Goal: Task Accomplishment & Management: Manage account settings

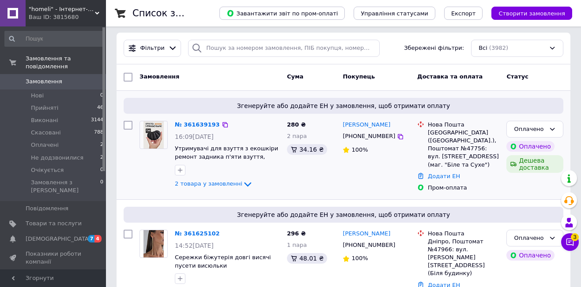
scroll to position [44, 0]
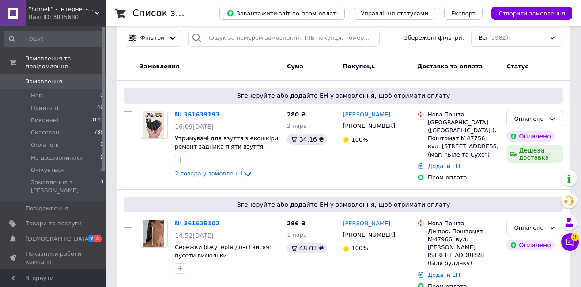
click at [202, 7] on div "Список замовлень" at bounding box center [166, 13] width 69 height 26
click at [540, 123] on div "Оплачено" at bounding box center [534, 119] width 57 height 17
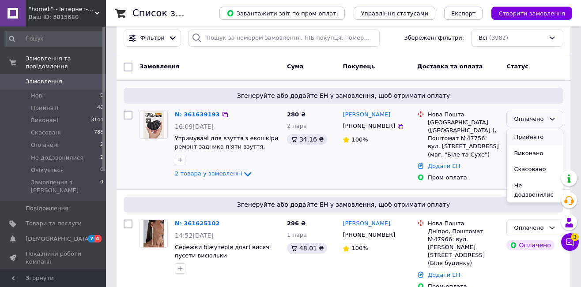
click at [545, 140] on li "Прийнято" at bounding box center [535, 137] width 56 height 16
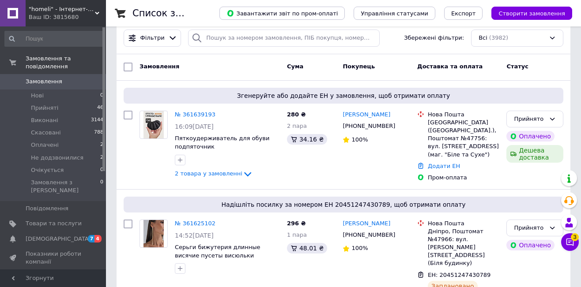
click at [202, 111] on link "№ 361639193" at bounding box center [195, 114] width 41 height 7
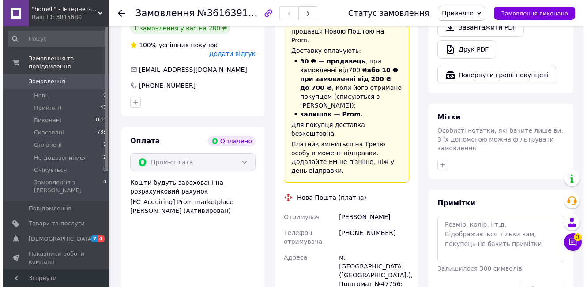
scroll to position [265, 0]
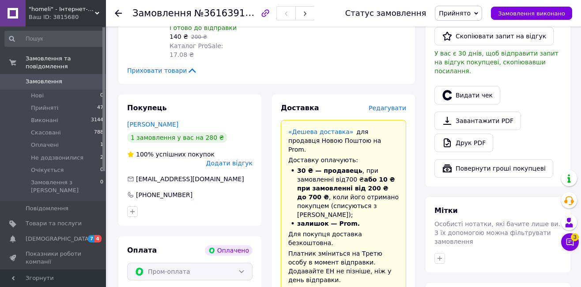
click at [466, 86] on button "Видати чек" at bounding box center [467, 95] width 66 height 19
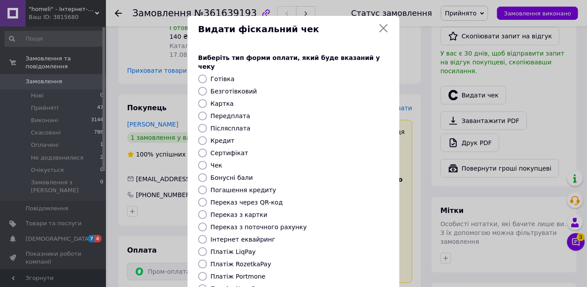
click at [249, 261] on label "Платіж RozetkaPay" at bounding box center [241, 264] width 60 height 7
click at [207, 260] on input "Платіж RozetkaPay" at bounding box center [202, 264] width 9 height 9
radio input "true"
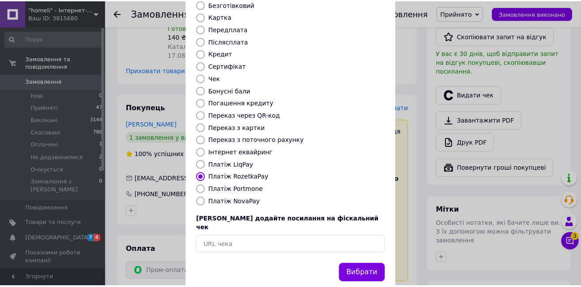
scroll to position [91, 0]
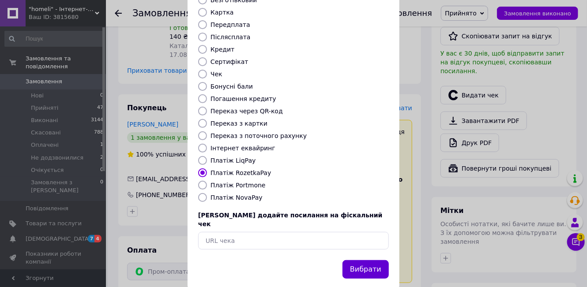
click at [366, 260] on button "Вибрати" at bounding box center [366, 269] width 46 height 19
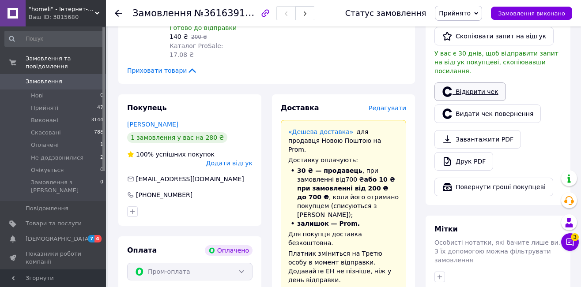
click at [496, 83] on link "Відкрити чек" at bounding box center [470, 92] width 72 height 19
click at [573, 246] on icon at bounding box center [570, 243] width 8 height 8
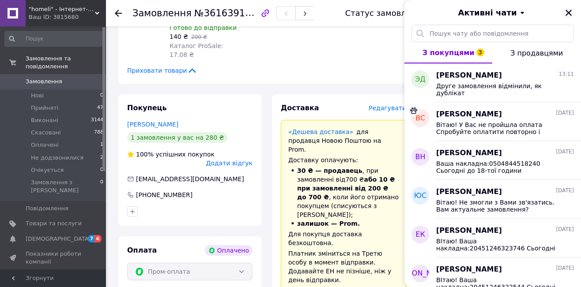
click at [570, 11] on icon "Закрити" at bounding box center [569, 13] width 6 height 6
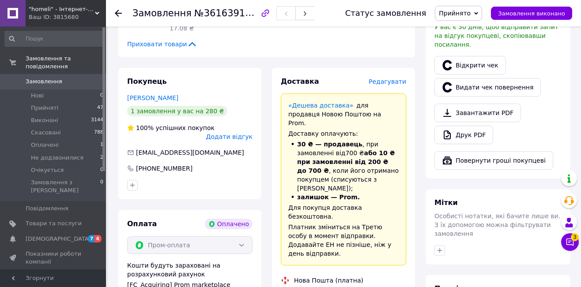
scroll to position [309, 0]
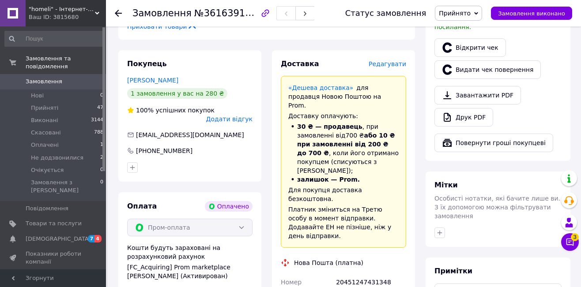
click at [367, 275] on div "20451247431348" at bounding box center [371, 287] width 74 height 25
copy div "20451247431348"
click at [385, 4] on div "Статус замовлення Прийнято Виконано Скасовано Оплачено Не додзвонилися Очікуєть…" at bounding box center [450, 13] width 245 height 26
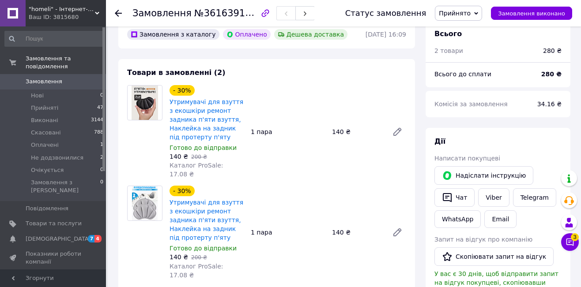
click at [56, 78] on span "Замовлення" at bounding box center [44, 82] width 37 height 8
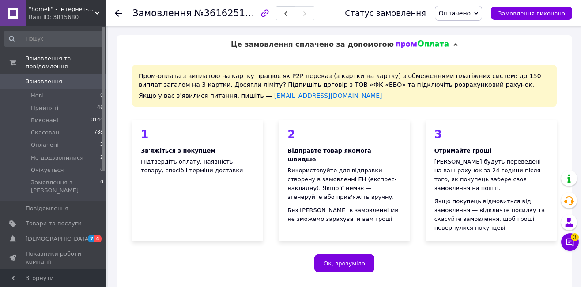
drag, startPoint x: 122, startPoint y: 34, endPoint x: 148, endPoint y: 49, distance: 29.8
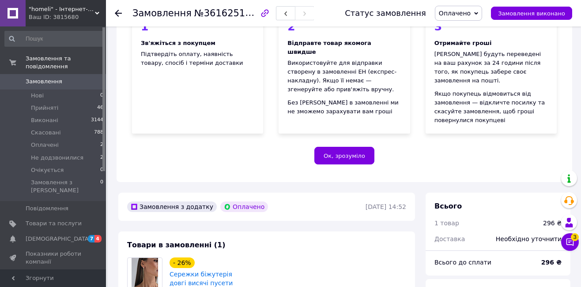
scroll to position [177, 0]
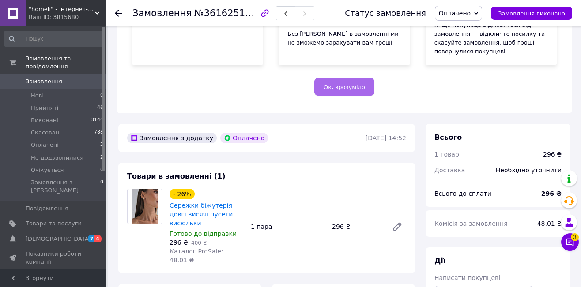
click at [332, 78] on button "Ок, зрозуміло" at bounding box center [344, 87] width 60 height 18
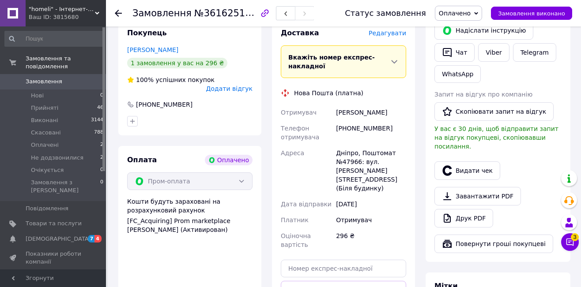
scroll to position [221, 0]
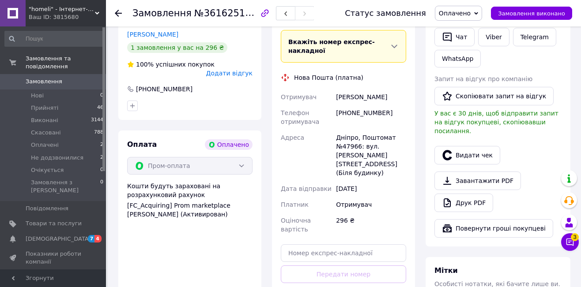
click at [471, 15] on span "Оплачено" at bounding box center [455, 13] width 32 height 7
click at [477, 29] on li "Прийнято" at bounding box center [465, 30] width 61 height 13
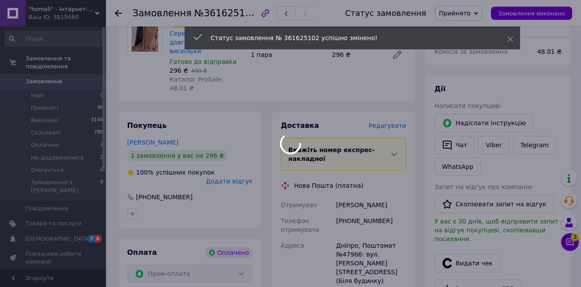
scroll to position [132, 0]
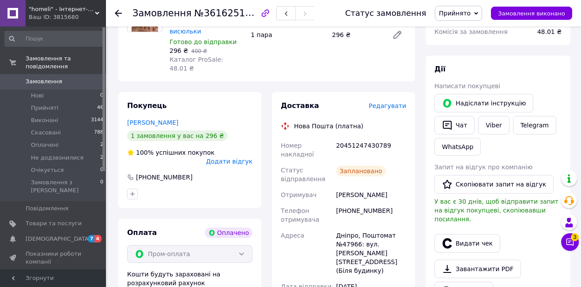
click at [366, 138] on div "20451247430789" at bounding box center [371, 150] width 74 height 25
copy div "20451247430789"
click at [253, 54] on div "- 26% Сережки біжутерія довгі висячі пусети висюльки Готово до відправки 296 ₴ …" at bounding box center [288, 34] width 244 height 79
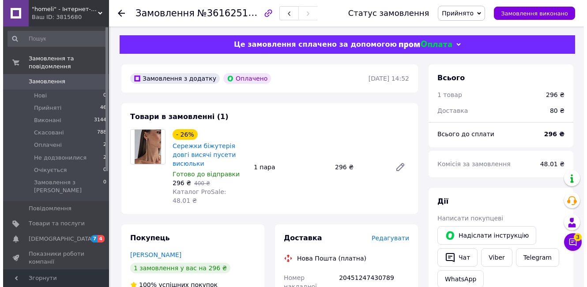
scroll to position [158, 0]
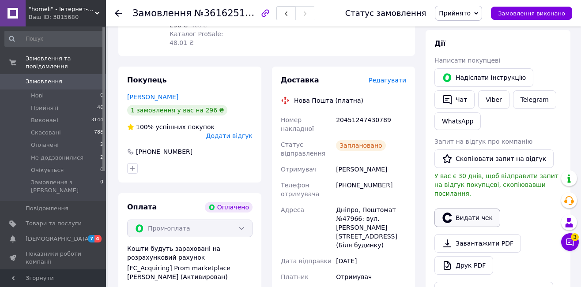
click at [463, 209] on button "Видати чек" at bounding box center [467, 218] width 66 height 19
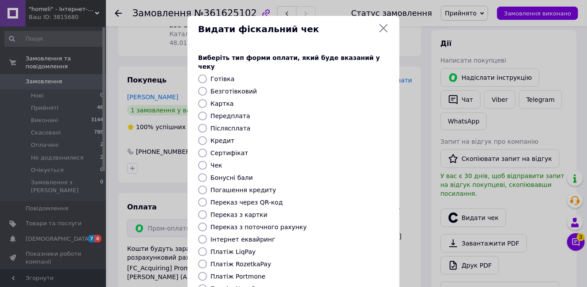
click at [249, 262] on div "Виберіть тип форми оплати, який буде вказаний у чеку Готівка Безготівковий Карт…" at bounding box center [294, 197] width 212 height 309
click at [249, 261] on label "Платіж RozetkaPay" at bounding box center [241, 264] width 60 height 7
click at [207, 260] on input "Платіж RozetkaPay" at bounding box center [202, 264] width 9 height 9
radio input "true"
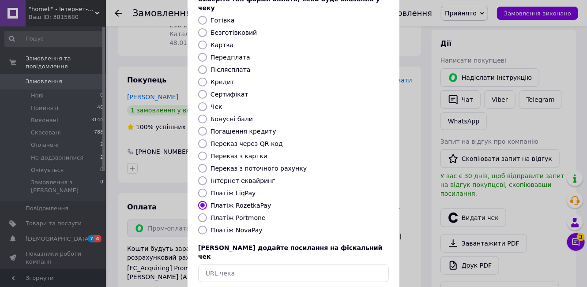
scroll to position [91, 0]
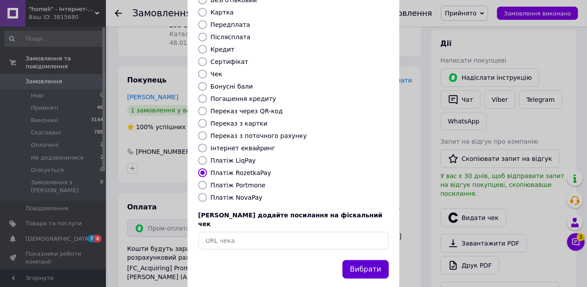
click at [365, 260] on button "Вибрати" at bounding box center [366, 269] width 46 height 19
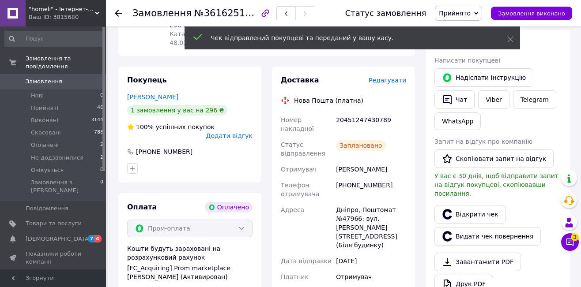
scroll to position [0, 0]
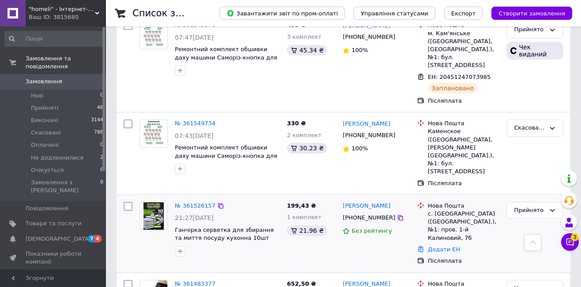
scroll to position [397, 0]
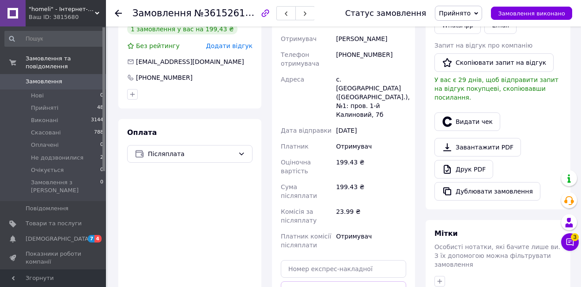
scroll to position [44, 0]
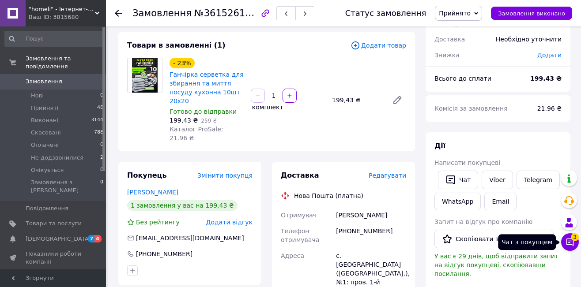
click at [562, 245] on button "Чат з покупцем 3" at bounding box center [570, 243] width 18 height 18
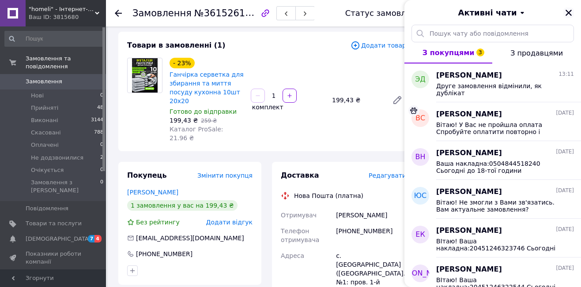
click at [569, 17] on button "Закрити" at bounding box center [568, 13] width 11 height 11
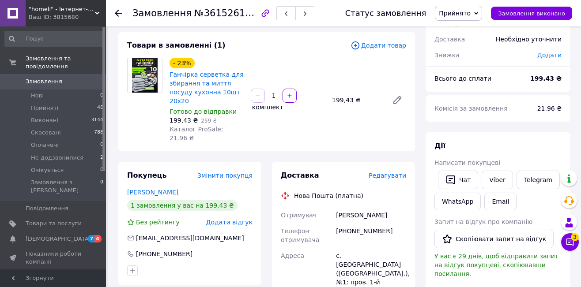
click at [472, 19] on span "Прийнято" at bounding box center [458, 13] width 47 height 15
click at [472, 69] on li "Не додзвонилися" at bounding box center [465, 70] width 61 height 13
click at [60, 78] on span "Замовлення" at bounding box center [54, 82] width 56 height 8
